Goal: Transaction & Acquisition: Obtain resource

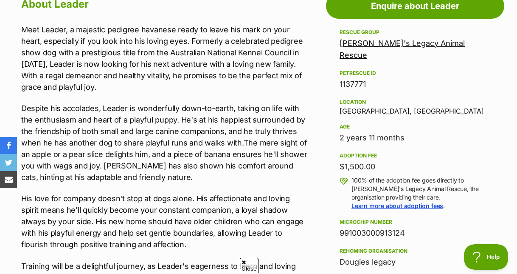
scroll to position [474, 0]
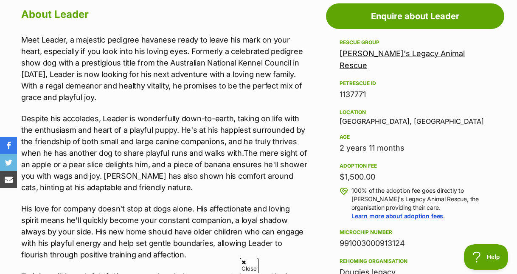
click at [369, 70] on link "Dougie's Legacy Animal Rescue" at bounding box center [402, 59] width 125 height 21
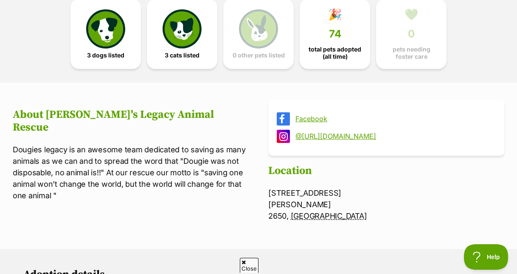
scroll to position [239, 0]
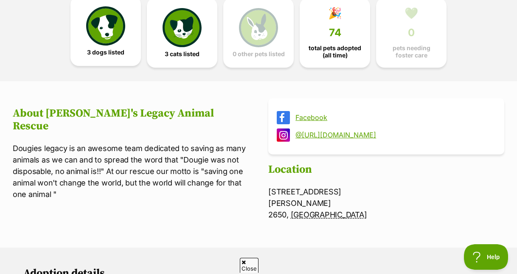
click at [112, 45] on img at bounding box center [105, 25] width 39 height 39
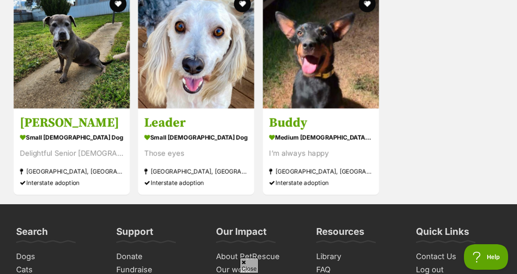
scroll to position [859, 0]
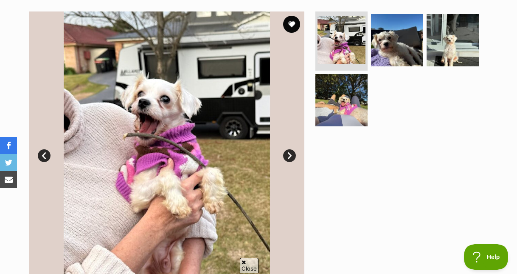
scroll to position [158, 0]
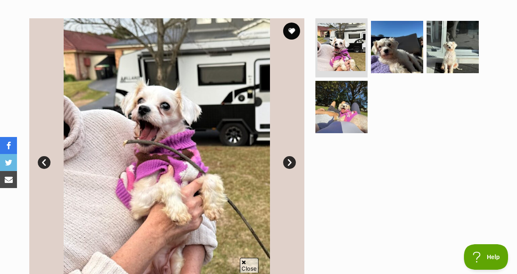
click at [288, 169] on link "Next" at bounding box center [289, 162] width 13 height 13
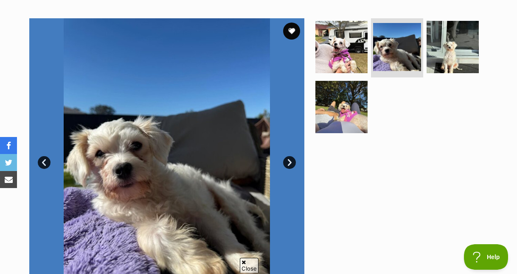
click at [288, 169] on link "Next" at bounding box center [289, 162] width 13 height 13
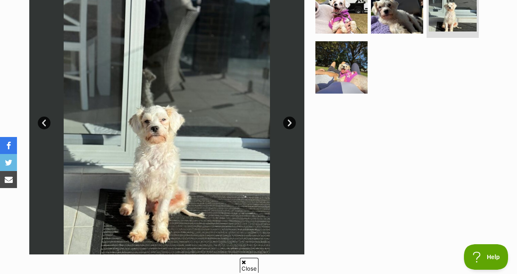
scroll to position [199, 0]
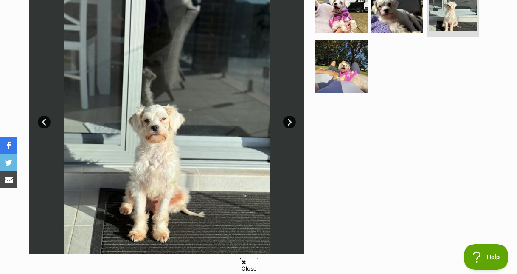
click at [290, 128] on link "Next" at bounding box center [289, 122] width 13 height 13
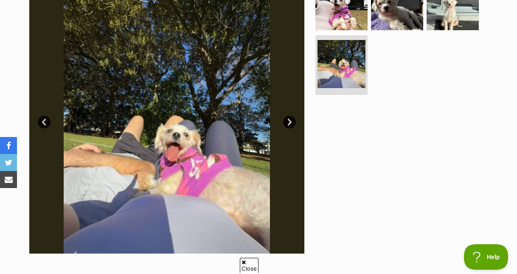
click at [290, 128] on link "Next" at bounding box center [289, 122] width 13 height 13
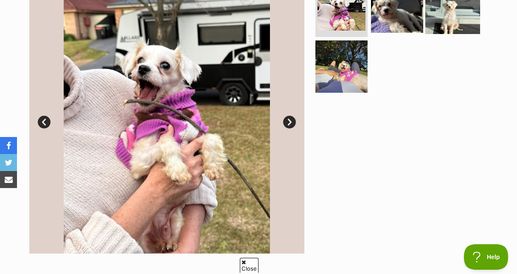
click at [442, 34] on img at bounding box center [453, 6] width 55 height 55
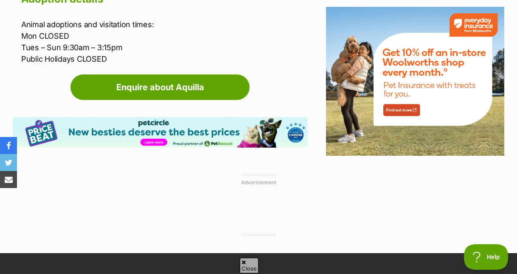
scroll to position [969, 0]
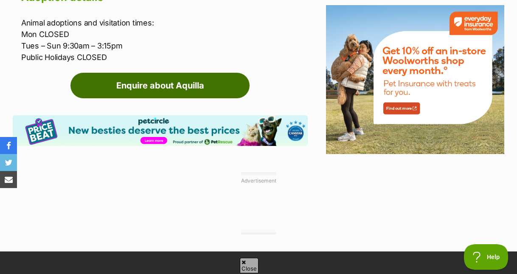
click at [175, 98] on link "Enquire about Aquilla" at bounding box center [160, 85] width 179 height 25
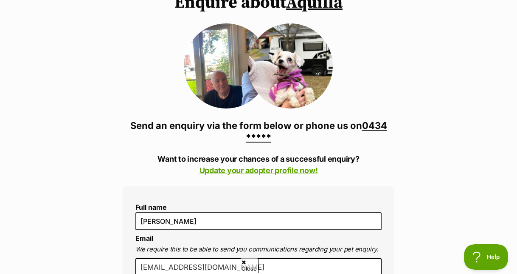
scroll to position [86, 0]
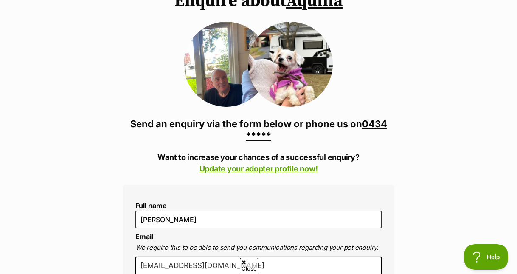
click at [234, 107] on img at bounding box center [226, 64] width 85 height 85
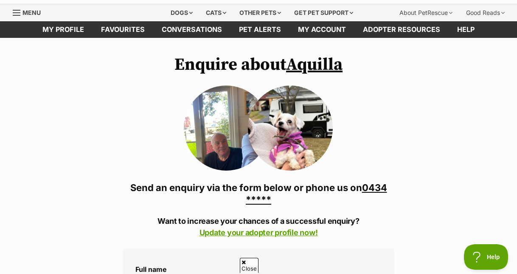
scroll to position [0, 0]
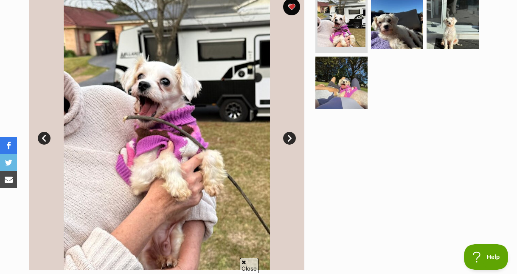
scroll to position [199, 0]
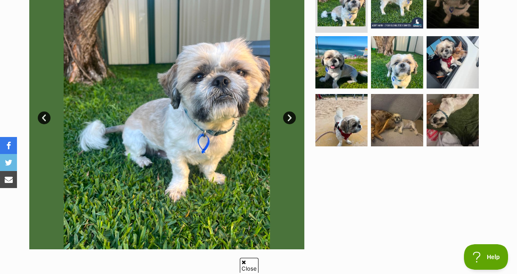
scroll to position [247, 0]
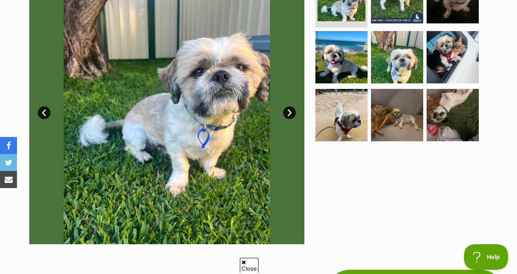
click at [292, 119] on link "Next" at bounding box center [289, 112] width 13 height 13
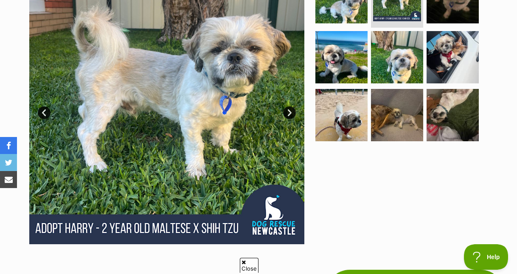
click at [292, 119] on link "Next" at bounding box center [289, 112] width 13 height 13
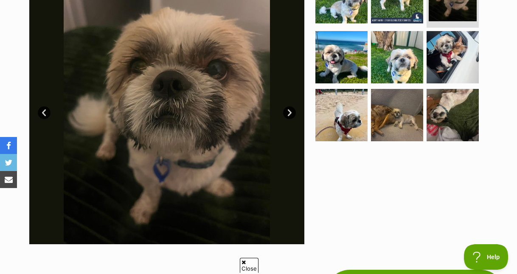
click at [292, 119] on link "Next" at bounding box center [289, 112] width 13 height 13
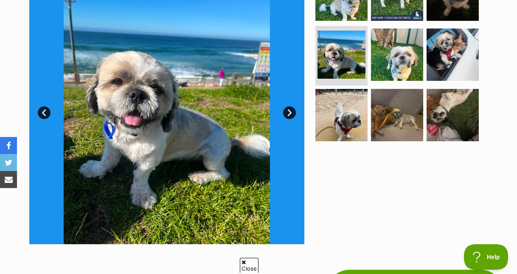
click at [292, 119] on link "Next" at bounding box center [289, 112] width 13 height 13
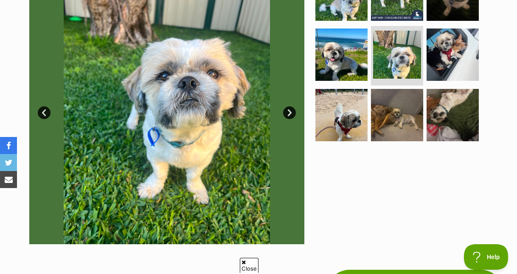
click at [292, 119] on link "Next" at bounding box center [289, 112] width 13 height 13
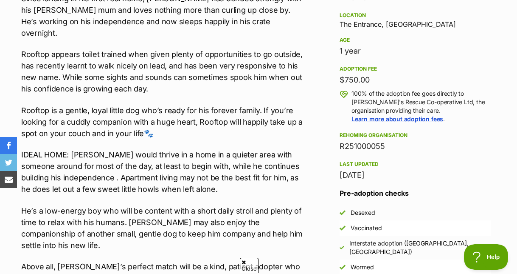
scroll to position [528, 0]
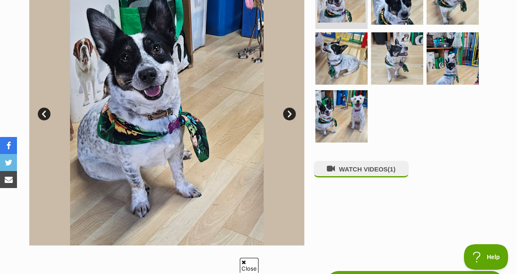
scroll to position [211, 0]
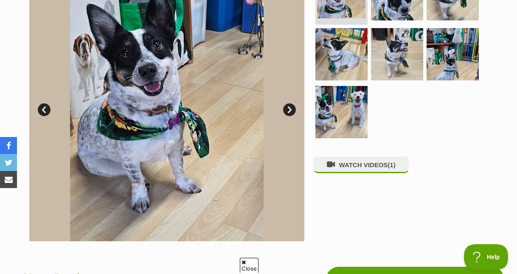
click at [292, 116] on link "Next" at bounding box center [289, 109] width 13 height 13
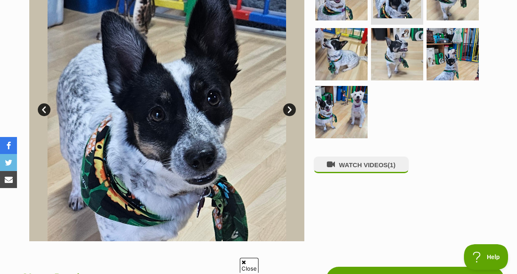
click at [292, 116] on link "Next" at bounding box center [289, 109] width 13 height 13
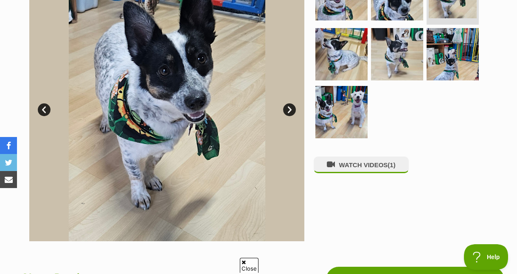
click at [292, 116] on link "Next" at bounding box center [289, 109] width 13 height 13
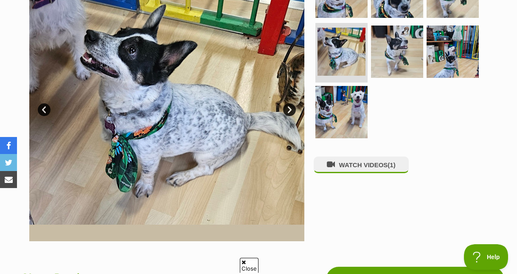
click at [292, 116] on link "Next" at bounding box center [289, 109] width 13 height 13
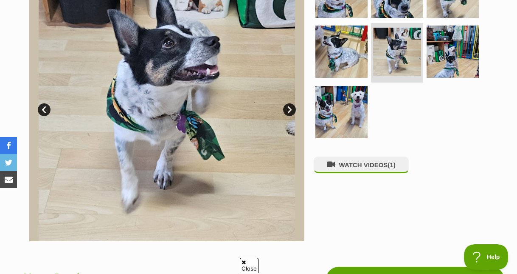
click at [292, 116] on link "Next" at bounding box center [289, 109] width 13 height 13
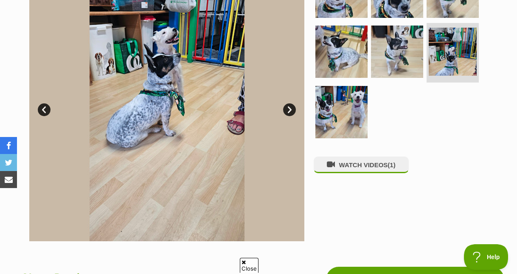
click at [292, 116] on link "Next" at bounding box center [289, 109] width 13 height 13
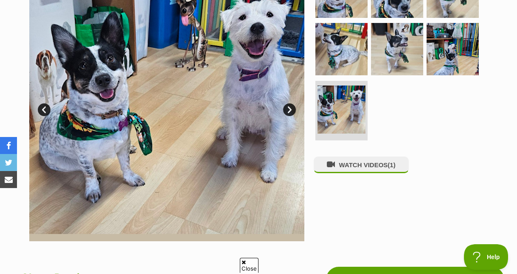
click at [292, 116] on link "Next" at bounding box center [289, 109] width 13 height 13
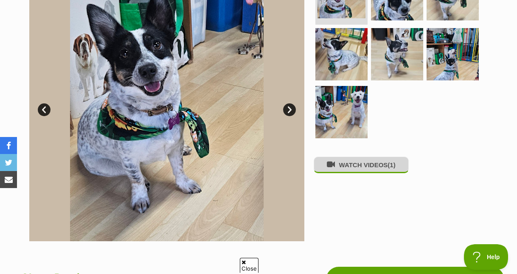
click at [359, 173] on button "WATCH VIDEOS (1)" at bounding box center [361, 164] width 95 height 17
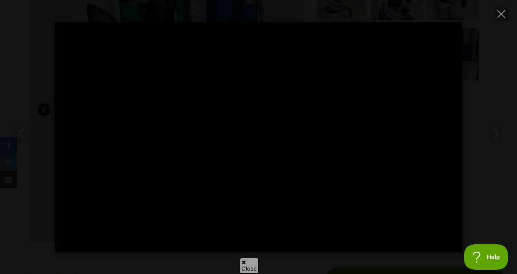
type input "100"
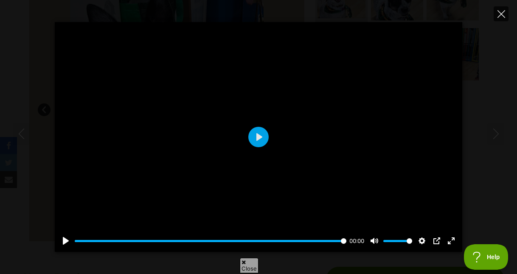
click at [500, 14] on icon "Close" at bounding box center [502, 14] width 8 height 8
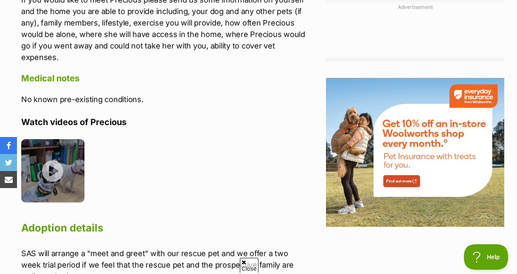
scroll to position [939, 0]
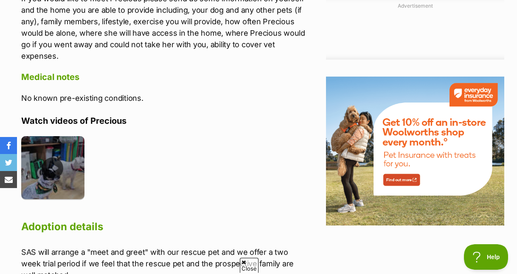
click at [53, 191] on img at bounding box center [52, 167] width 63 height 63
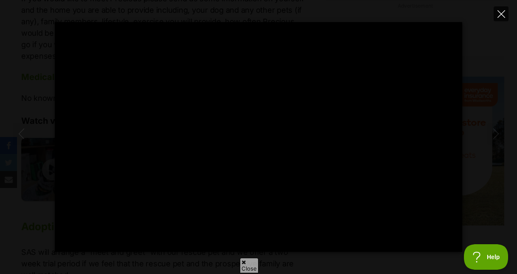
click at [500, 15] on icon "Close" at bounding box center [502, 14] width 8 height 8
type input "46.02"
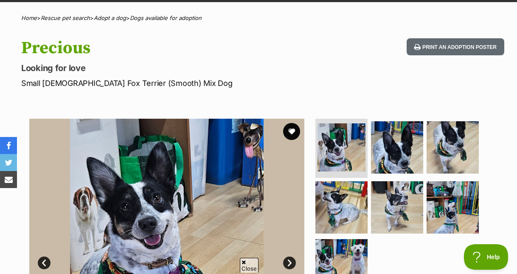
scroll to position [0, 0]
